Goal: Download file/media

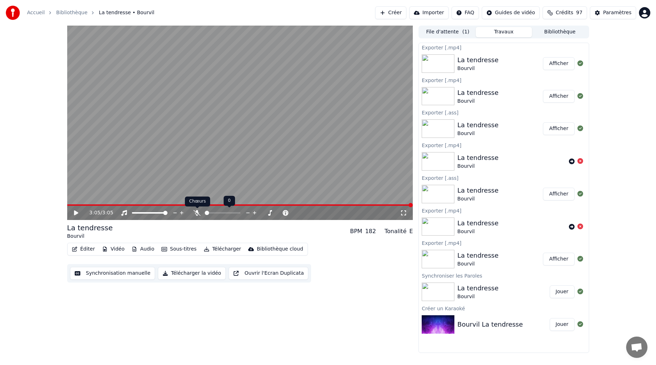
click at [197, 214] on icon at bounding box center [197, 213] width 7 height 6
click at [214, 215] on span at bounding box center [215, 213] width 4 height 4
click at [357, 279] on div "Éditer Vidéo Audio Sous-titres Télécharger Bibliothèque cloud Synchronisation m…" at bounding box center [240, 263] width 346 height 40
click at [75, 212] on icon at bounding box center [76, 213] width 4 height 5
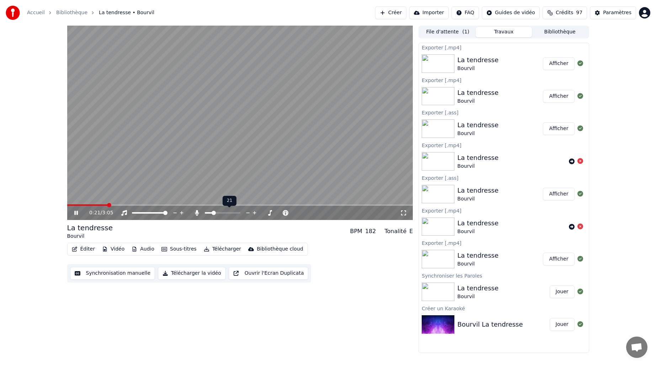
click at [212, 213] on span at bounding box center [214, 213] width 4 height 4
click at [215, 214] on span at bounding box center [215, 213] width 4 height 4
click at [207, 215] on span at bounding box center [208, 213] width 4 height 4
click at [211, 214] on span at bounding box center [212, 213] width 4 height 4
click at [215, 213] on span at bounding box center [216, 213] width 4 height 4
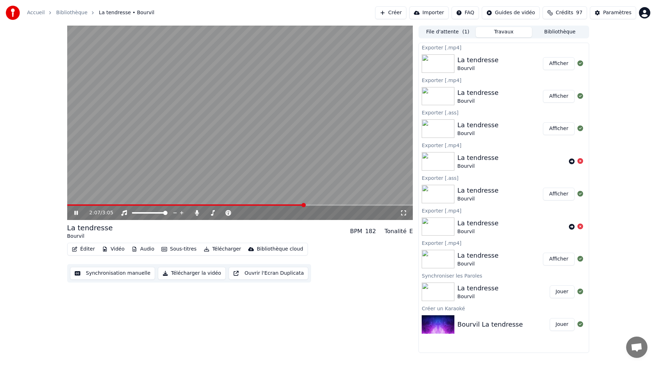
click at [304, 207] on span at bounding box center [304, 205] width 4 height 4
click at [213, 214] on span at bounding box center [214, 213] width 4 height 4
click at [213, 212] on span at bounding box center [214, 213] width 4 height 4
click at [215, 212] on span at bounding box center [216, 213] width 4 height 4
click at [249, 212] on icon at bounding box center [248, 213] width 7 height 7
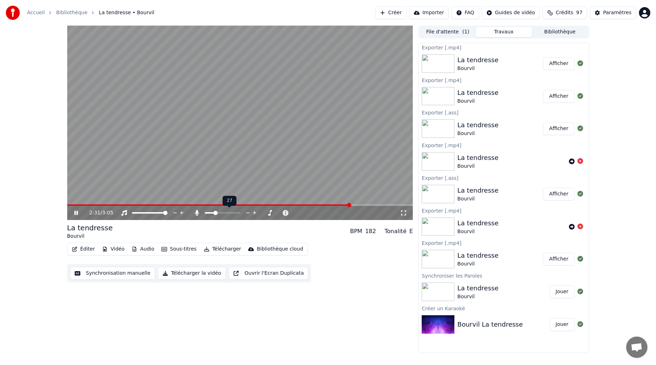
click at [249, 212] on icon at bounding box center [248, 213] width 7 height 7
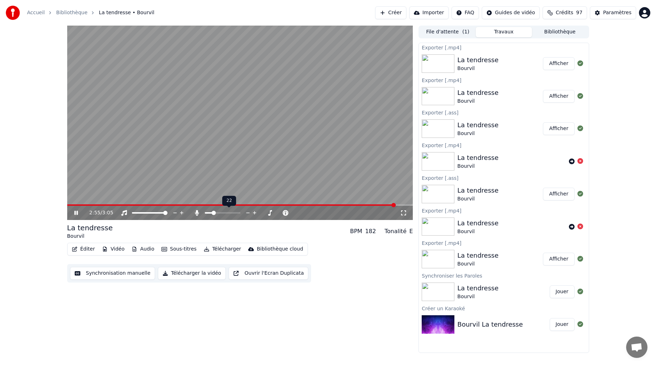
click at [255, 213] on icon at bounding box center [255, 213] width 4 height 4
click at [210, 204] on video at bounding box center [240, 123] width 346 height 195
click at [213, 205] on span at bounding box center [237, 205] width 341 height 1
click at [77, 213] on icon at bounding box center [76, 213] width 4 height 5
click at [413, 207] on span at bounding box center [411, 205] width 4 height 4
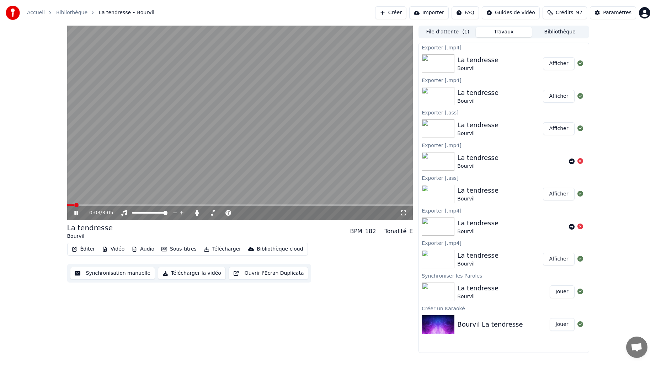
click at [172, 157] on video at bounding box center [240, 123] width 346 height 195
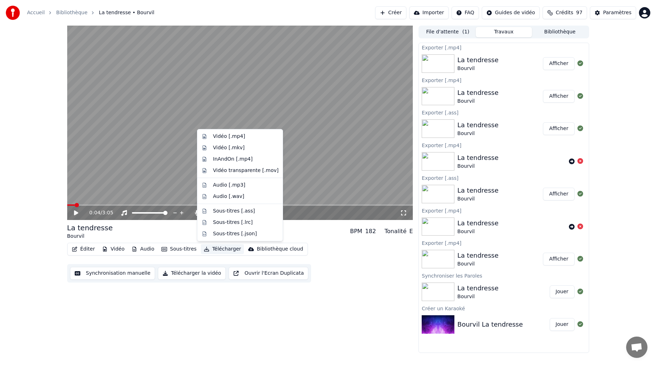
click at [213, 249] on button "Télécharger" at bounding box center [222, 249] width 43 height 10
click at [191, 271] on button "Télécharger la vidéo" at bounding box center [192, 273] width 68 height 13
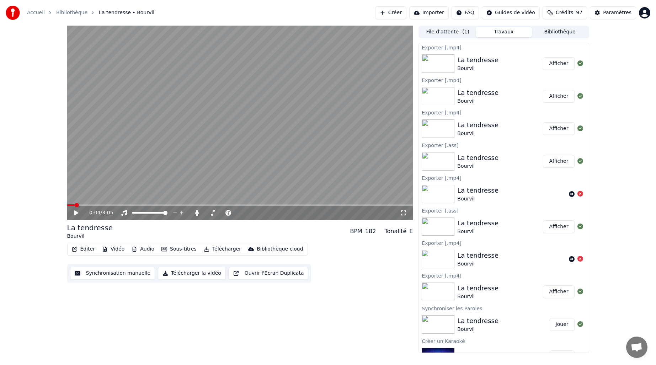
click at [552, 65] on button "Afficher" at bounding box center [558, 63] width 31 height 13
click at [547, 63] on button "Afficher" at bounding box center [558, 63] width 31 height 13
click at [554, 64] on button "Afficher" at bounding box center [558, 63] width 31 height 13
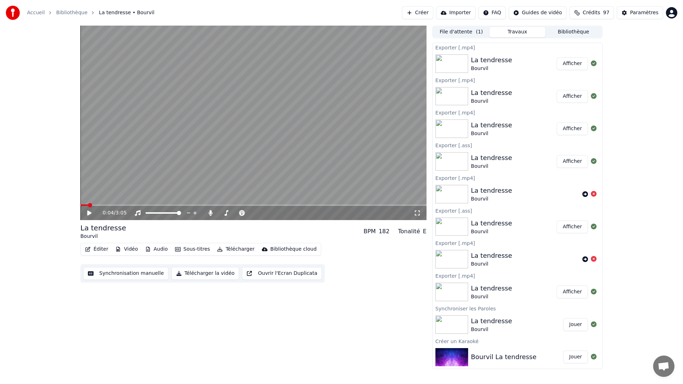
click at [568, 65] on button "Afficher" at bounding box center [572, 63] width 31 height 13
